Goal: Find specific page/section: Find specific page/section

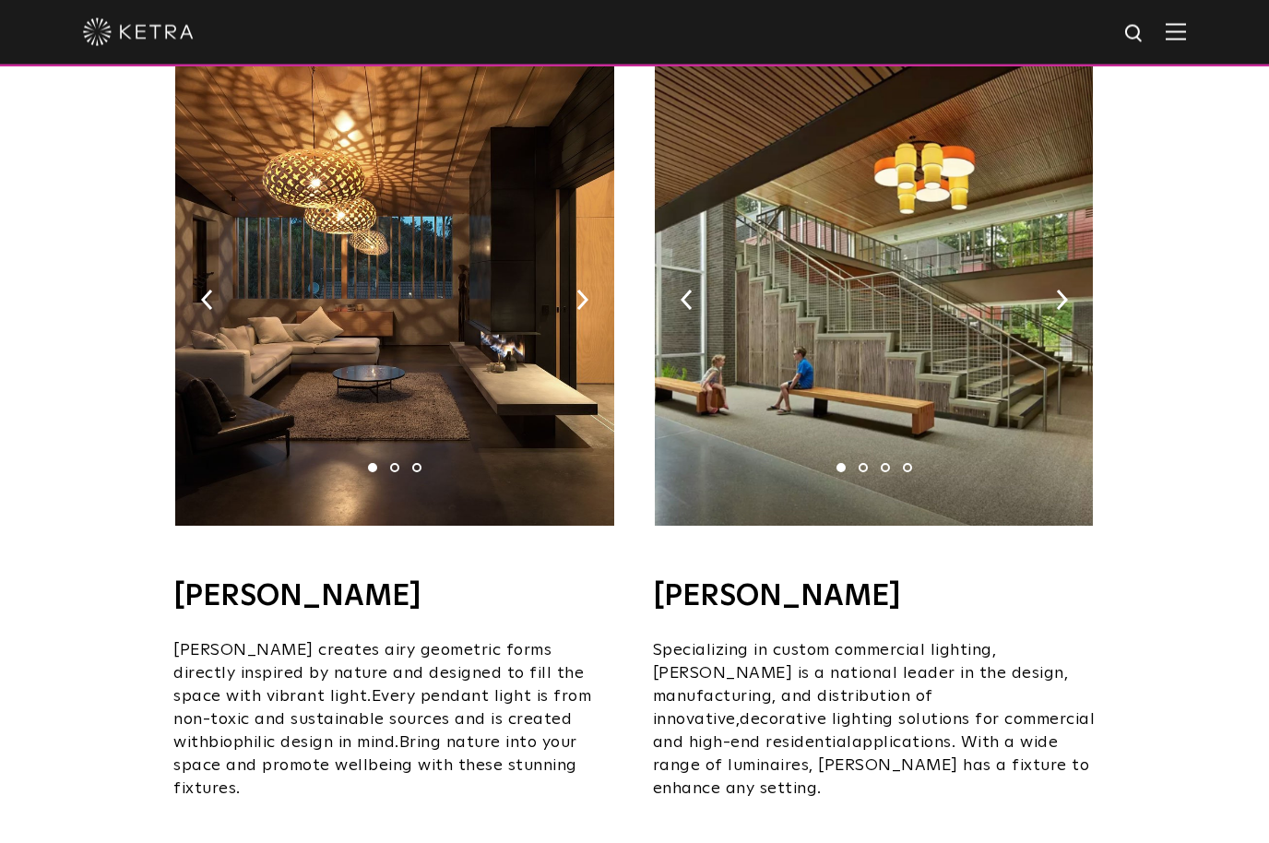
scroll to position [1206, 0]
click at [590, 264] on img at bounding box center [394, 295] width 438 height 461
click at [430, 439] on img at bounding box center [394, 295] width 438 height 461
click at [398, 463] on li "2" at bounding box center [394, 467] width 9 height 9
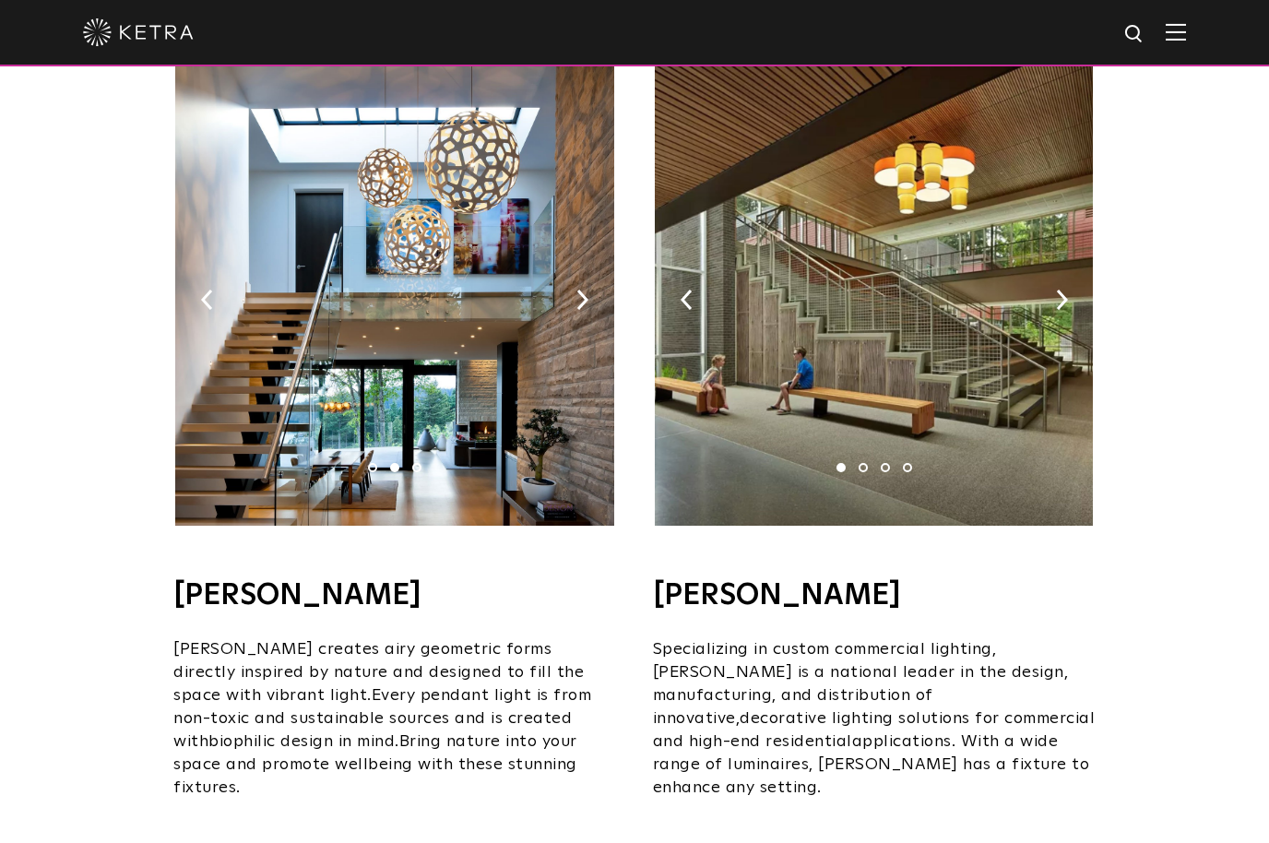
click at [408, 441] on img at bounding box center [394, 295] width 438 height 461
click at [397, 430] on img at bounding box center [394, 295] width 438 height 461
click at [374, 463] on li "1" at bounding box center [372, 467] width 9 height 9
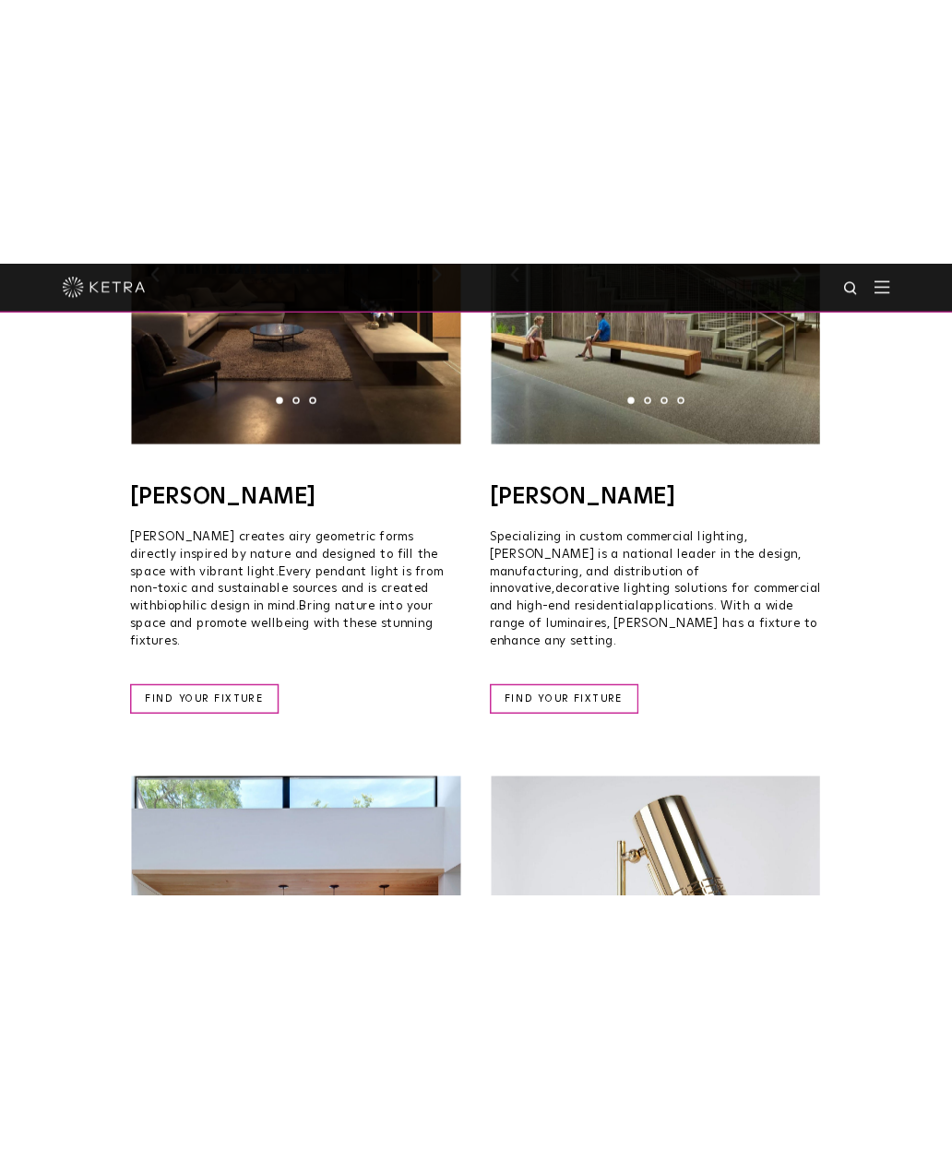
scroll to position [1491, 0]
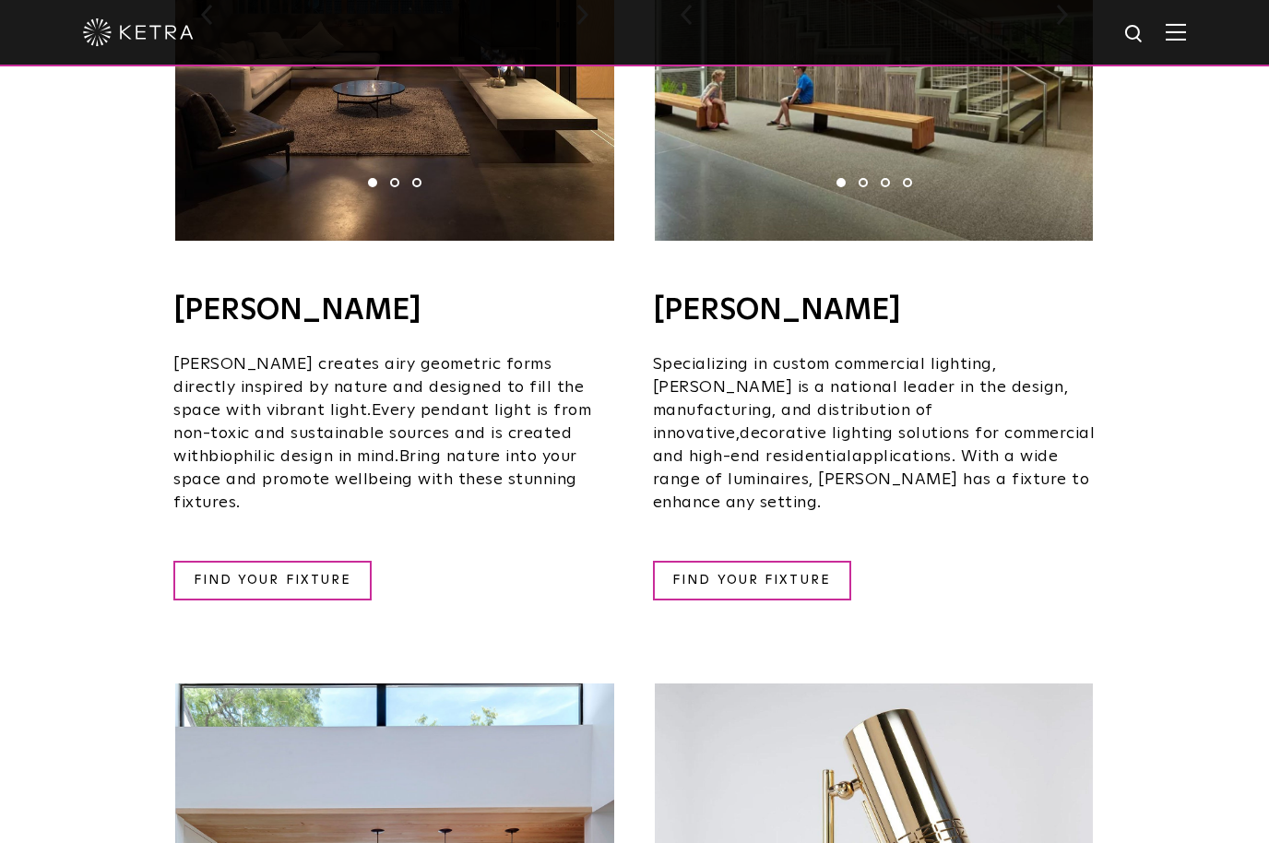
click at [272, 561] on link "FIND YOUR FIXTURE" at bounding box center [272, 581] width 198 height 40
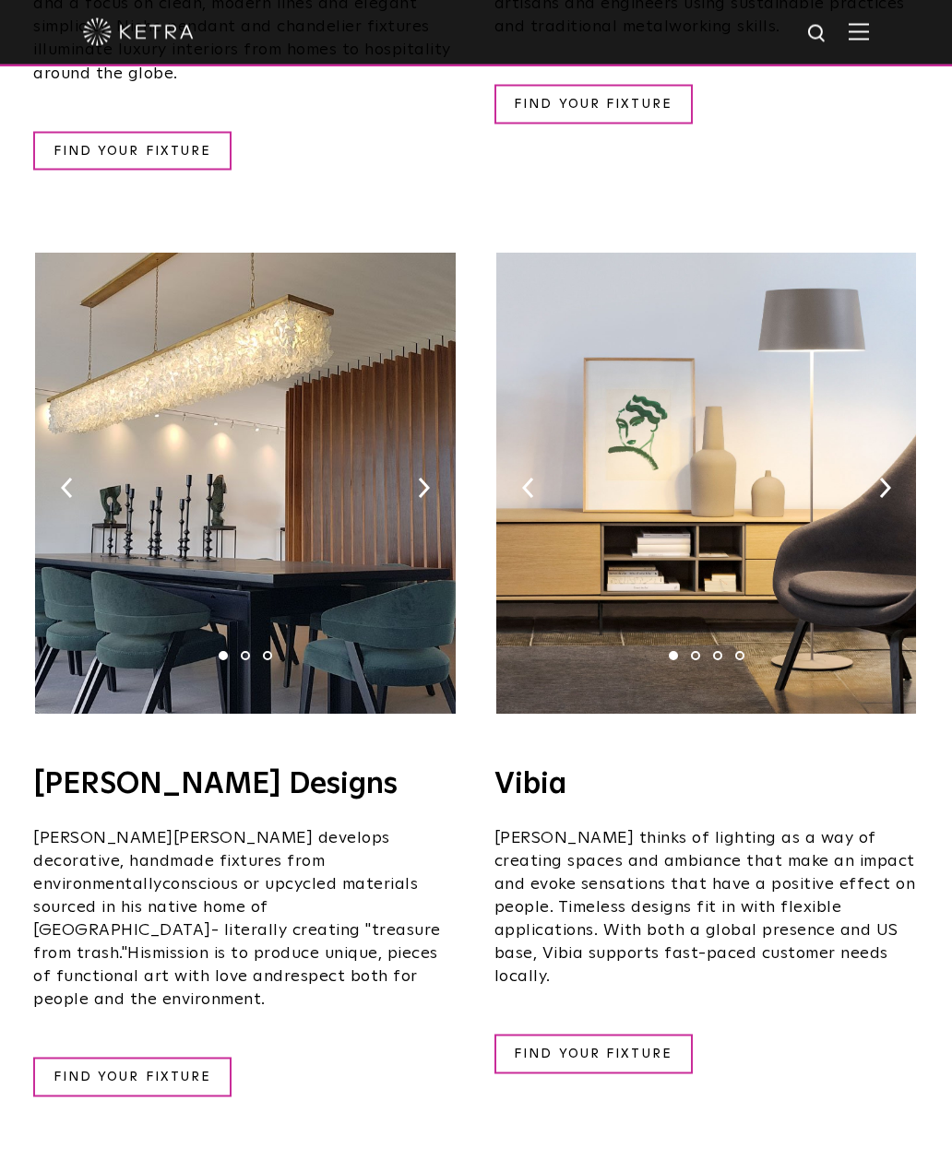
scroll to position [2874, 0]
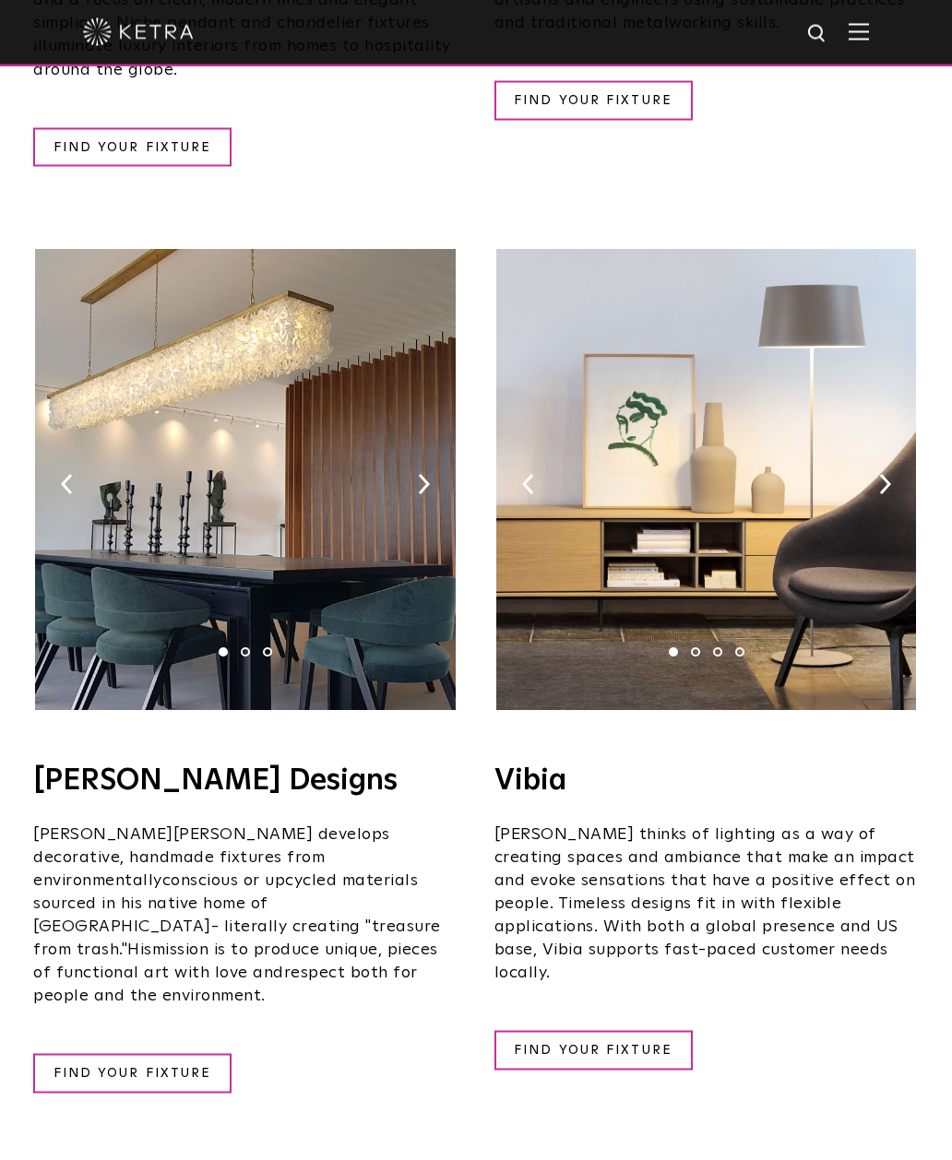
click at [193, 766] on h4 "Stephen Pikus Designs​" at bounding box center [245, 781] width 424 height 30
click at [165, 638] on img at bounding box center [245, 480] width 420 height 461
click at [173, 842] on link "FIND YOUR FIXTURE" at bounding box center [132, 1073] width 198 height 40
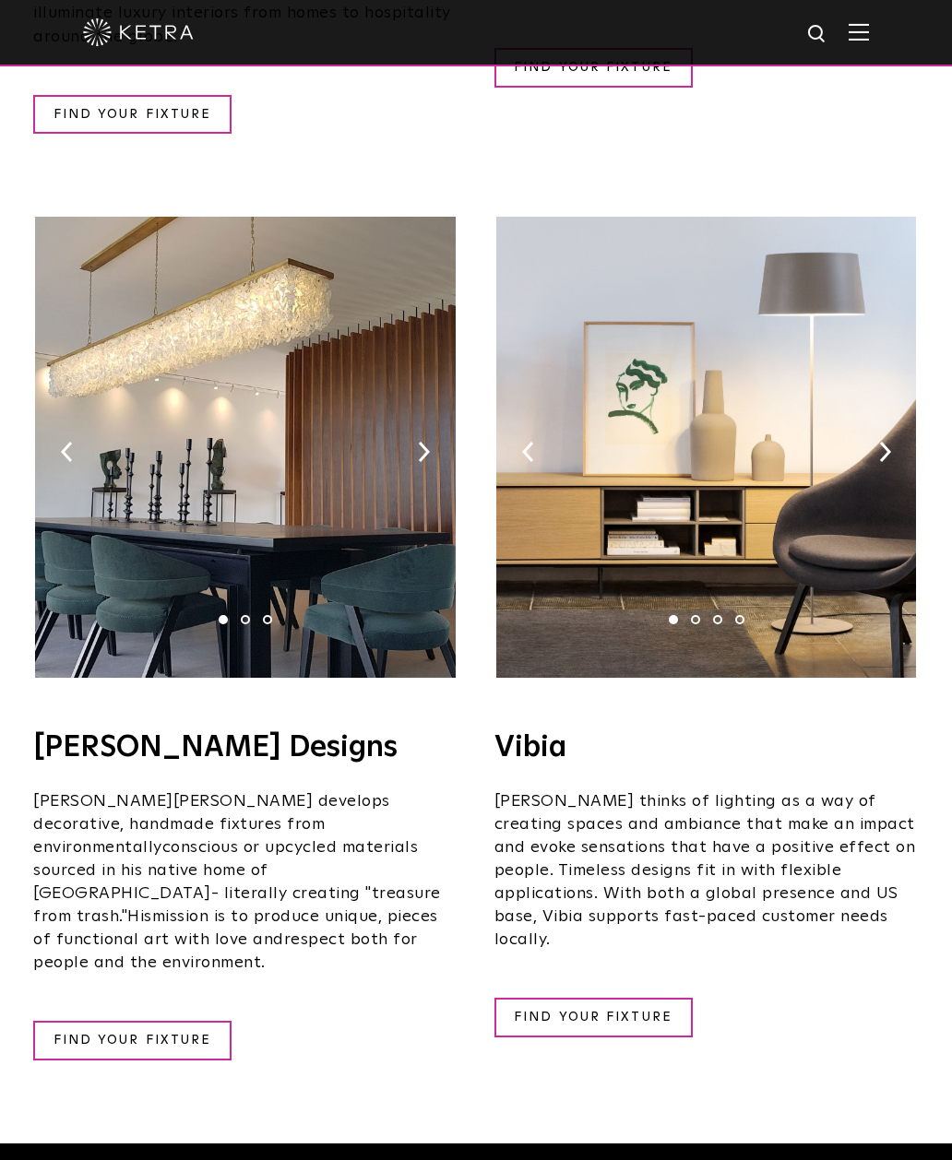
click at [172, 842] on link "FIND YOUR FIXTURE" at bounding box center [132, 1041] width 198 height 40
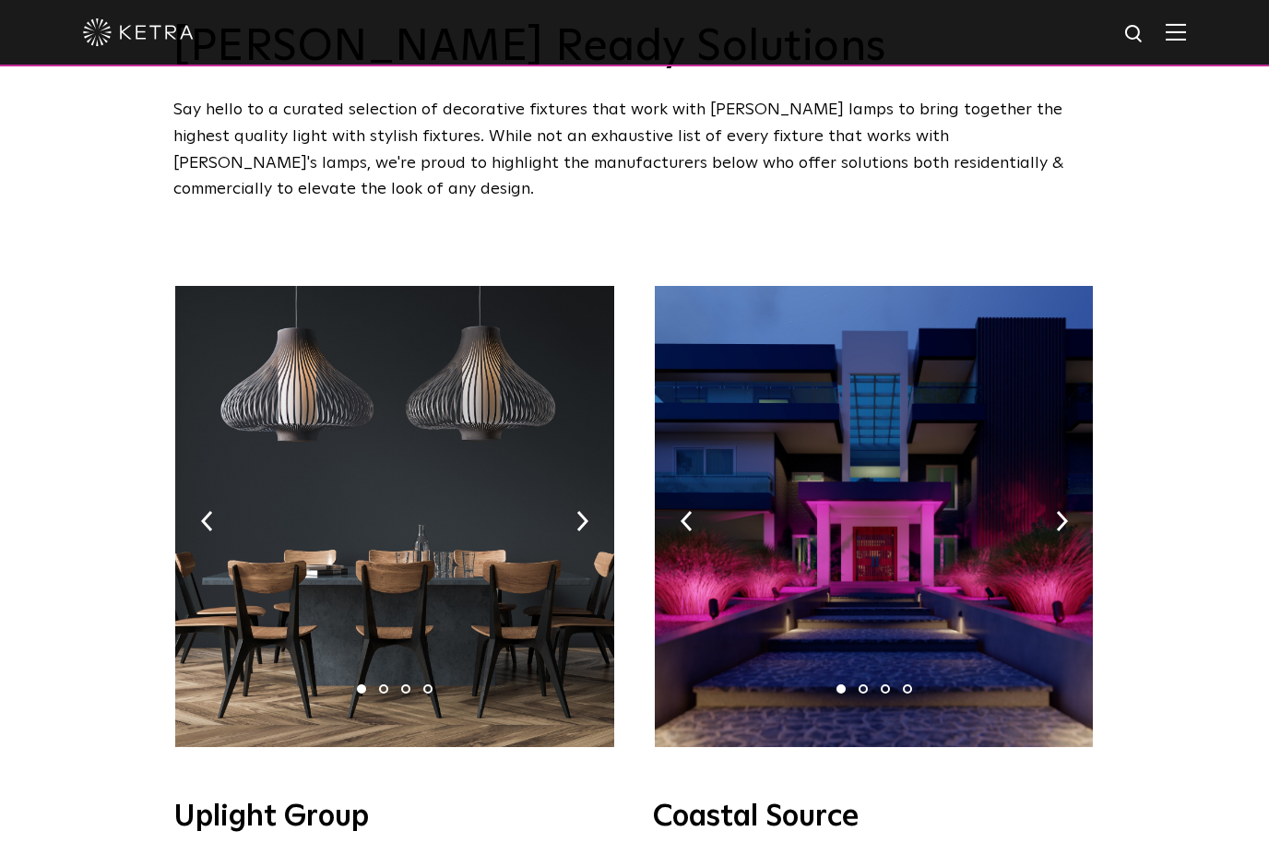
scroll to position [105, 0]
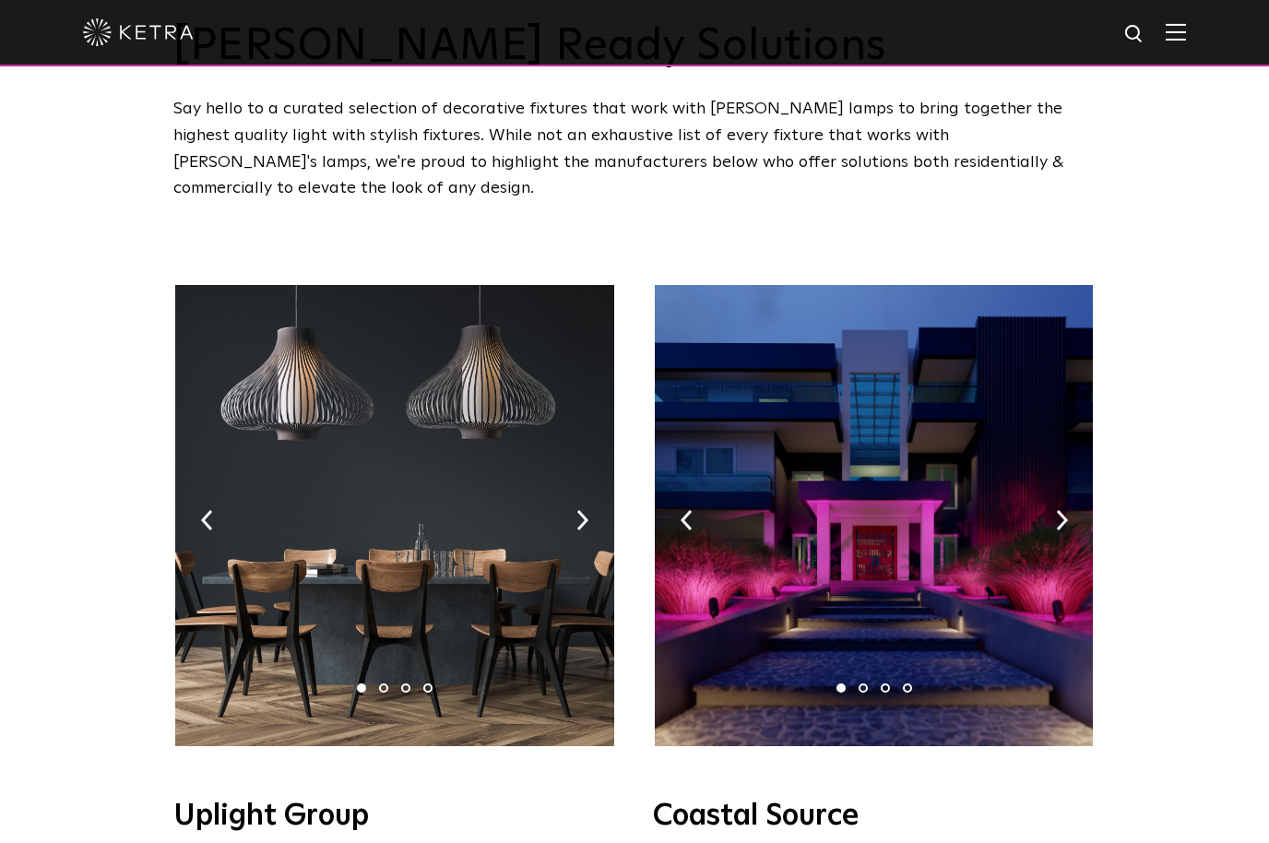
click at [283, 551] on img at bounding box center [394, 515] width 438 height 461
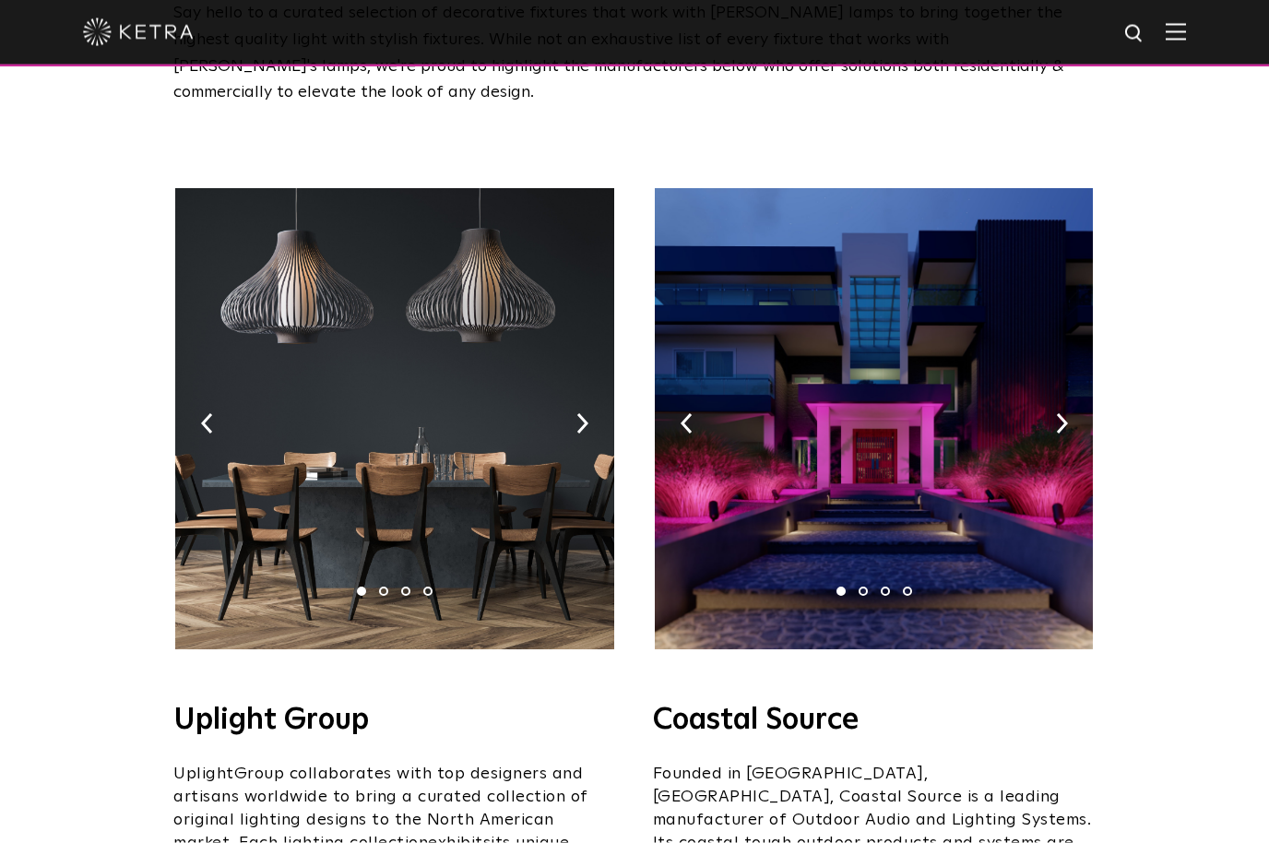
scroll to position [208, 0]
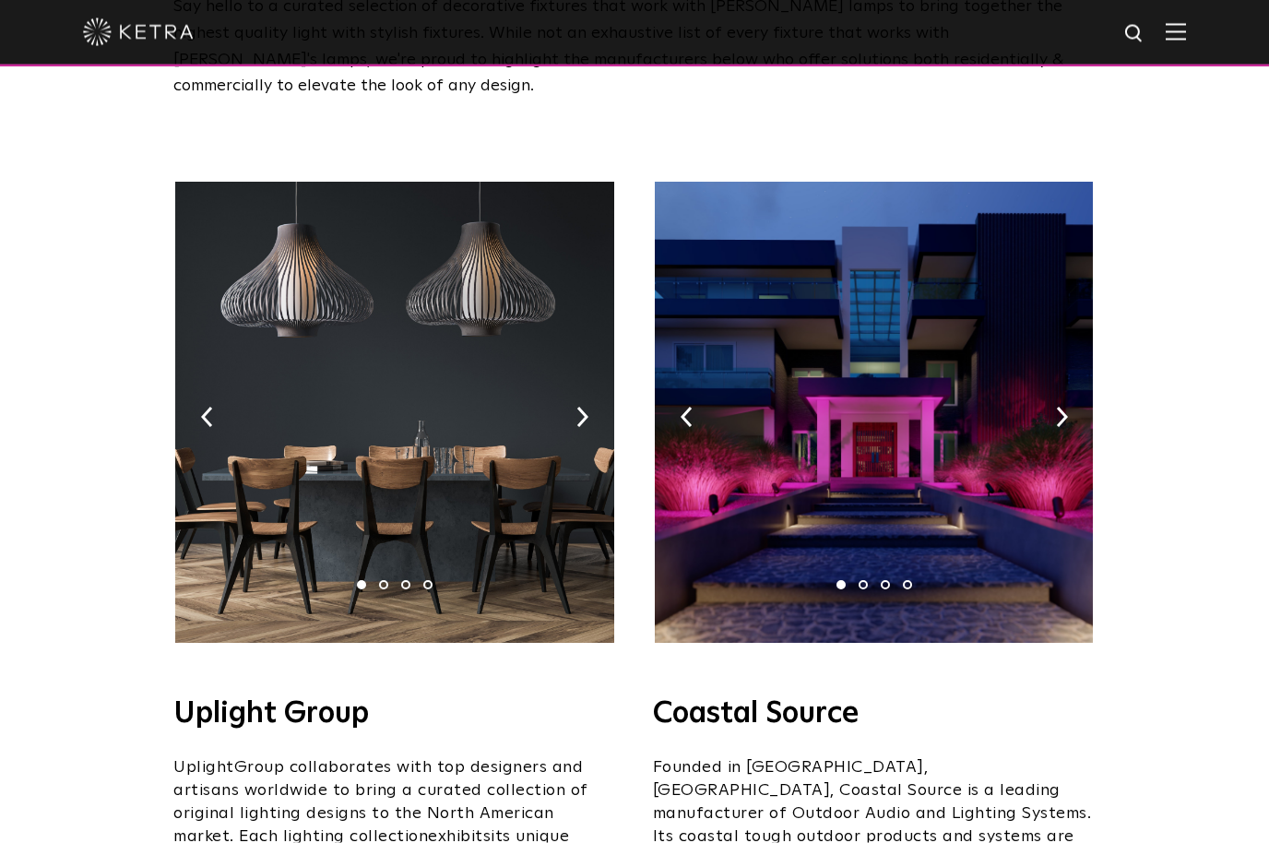
click at [276, 699] on h4 "Uplight Group" at bounding box center [394, 714] width 443 height 30
click at [275, 699] on h4 "Uplight Group" at bounding box center [394, 714] width 443 height 30
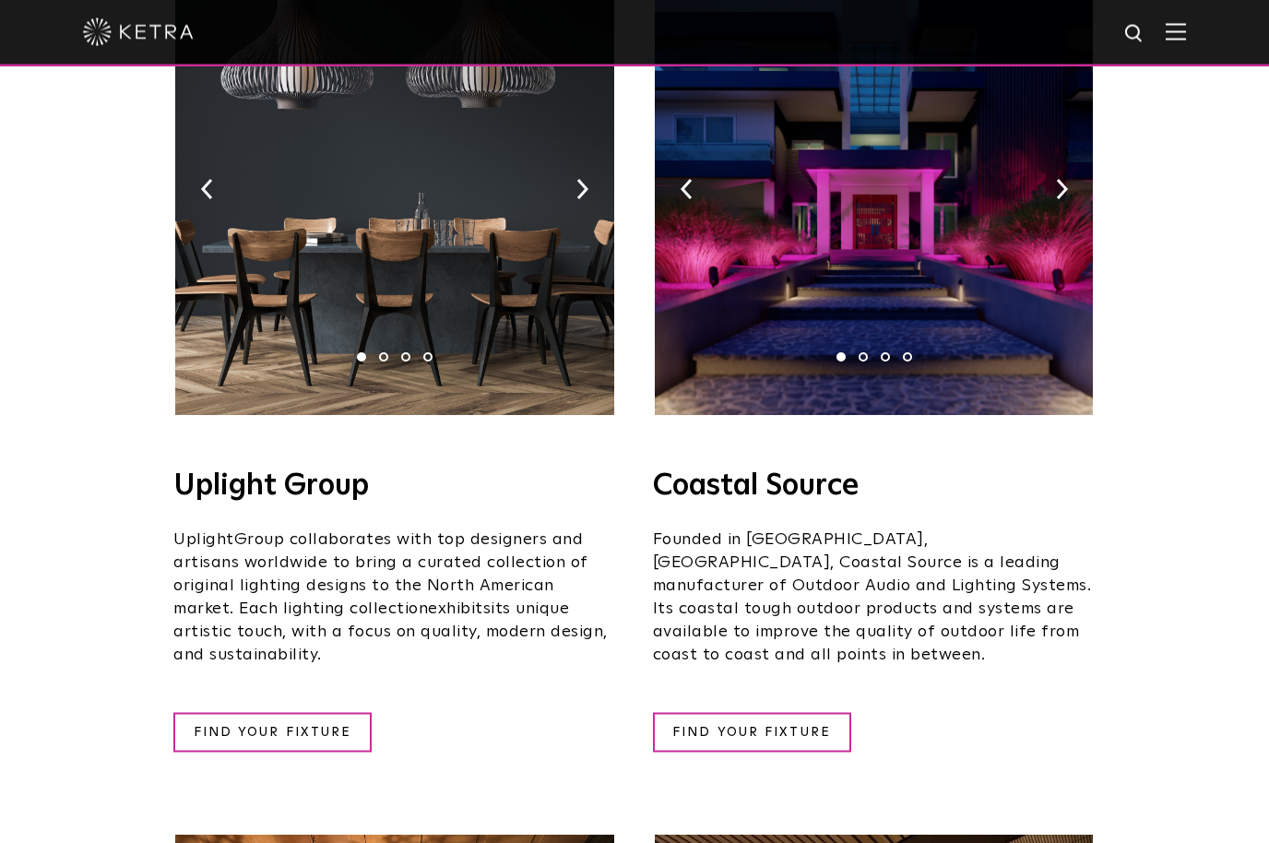
scroll to position [436, 0]
click at [257, 712] on link "FIND YOUR FIXTURE" at bounding box center [272, 732] width 198 height 40
